Goal: Information Seeking & Learning: Find specific fact

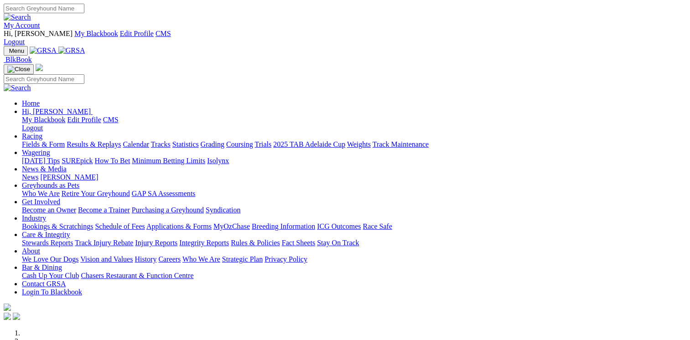
click at [42, 132] on link "Racing" at bounding box center [32, 136] width 21 height 8
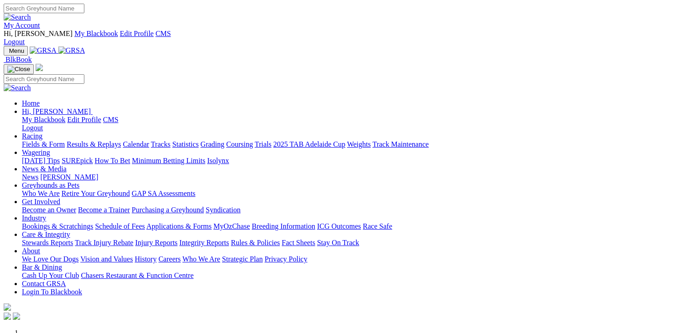
click at [46, 140] on link "Fields & Form" at bounding box center [43, 144] width 43 height 8
